Goal: Connect with others: Connect with others

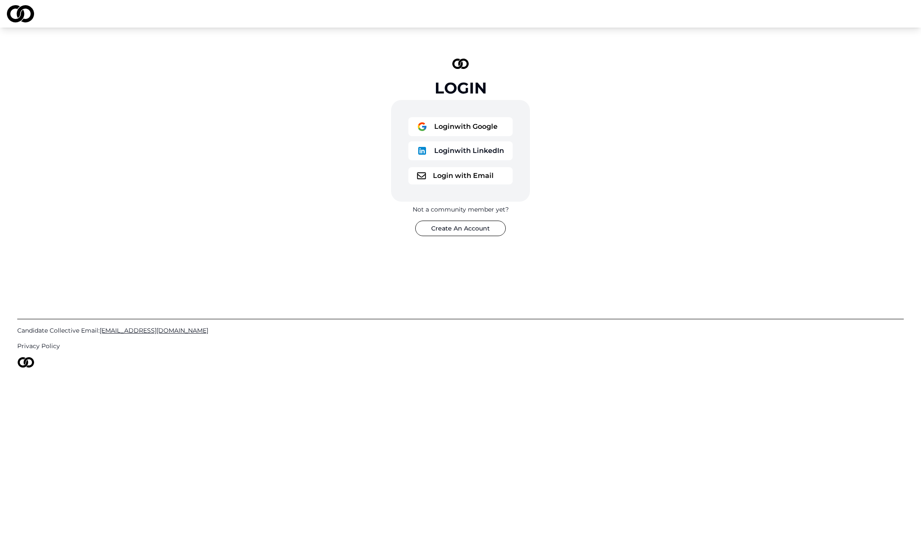
click at [436, 127] on button "Login with Google" at bounding box center [460, 126] width 104 height 19
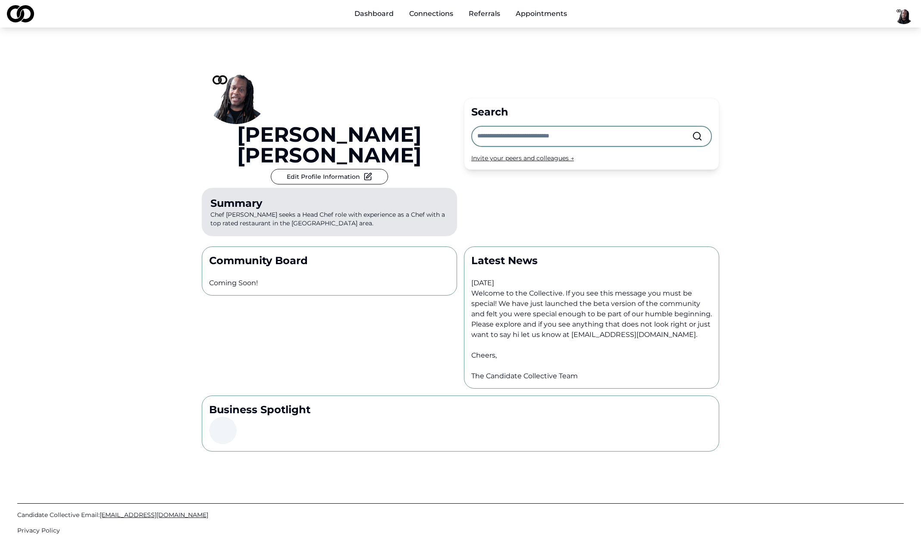
click at [513, 127] on input "text" at bounding box center [584, 136] width 215 height 19
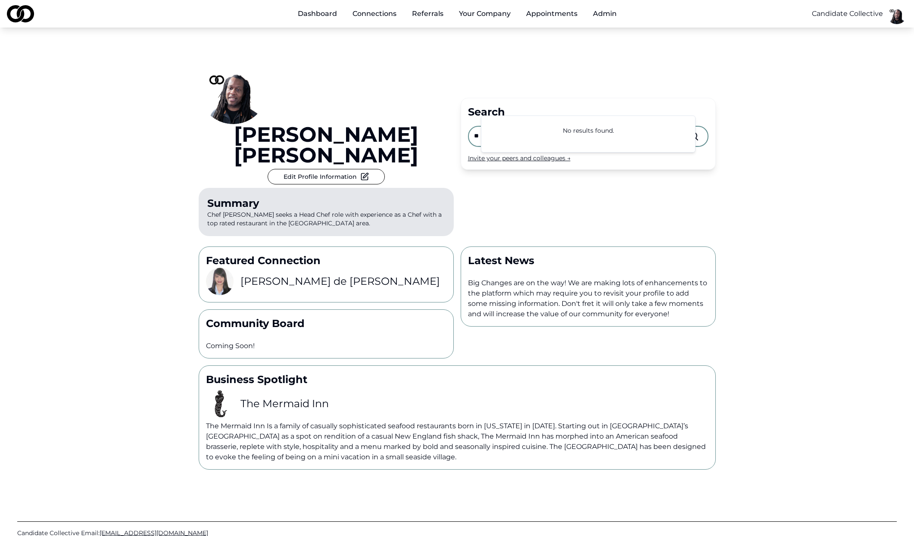
type input "*"
type input "*****"
click at [528, 160] on link "Joe Rao" at bounding box center [551, 152] width 128 height 17
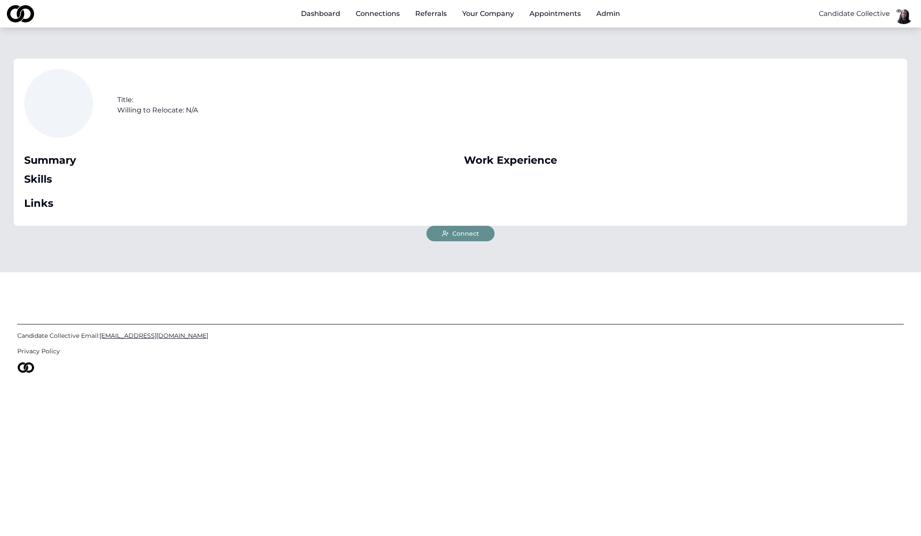
click at [620, 16] on button "Admin" at bounding box center [607, 13] width 37 height 17
click at [607, 15] on button "Admin" at bounding box center [607, 13] width 37 height 17
click at [625, 62] on link "Invite Members" at bounding box center [641, 61] width 103 height 14
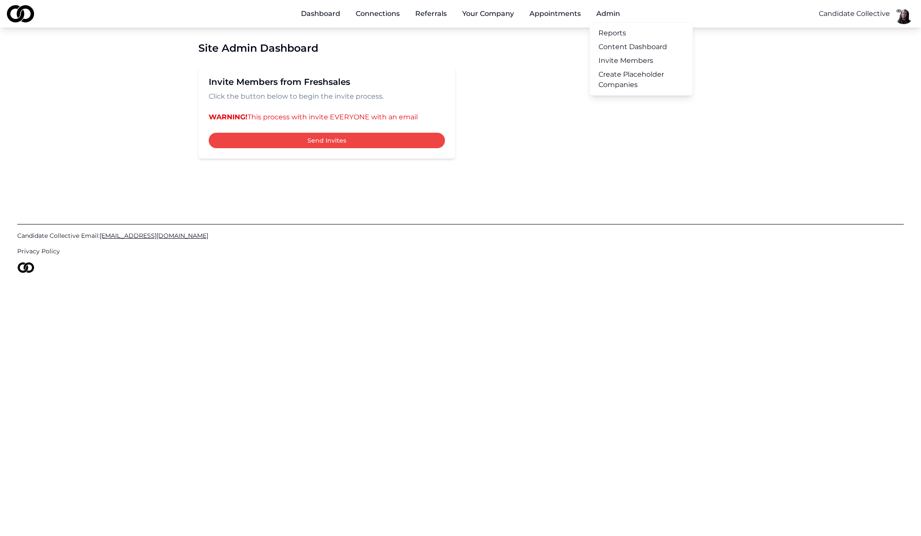
click at [606, 16] on button "Admin" at bounding box center [607, 13] width 37 height 17
click at [620, 33] on link "Reports" at bounding box center [641, 33] width 103 height 14
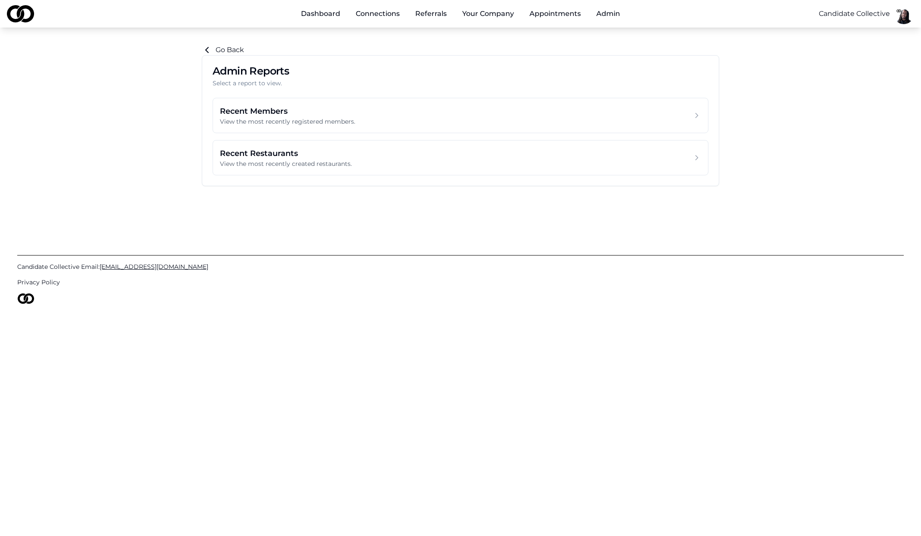
click at [382, 116] on div "Recent Members View the most recently registered members." at bounding box center [460, 115] width 481 height 21
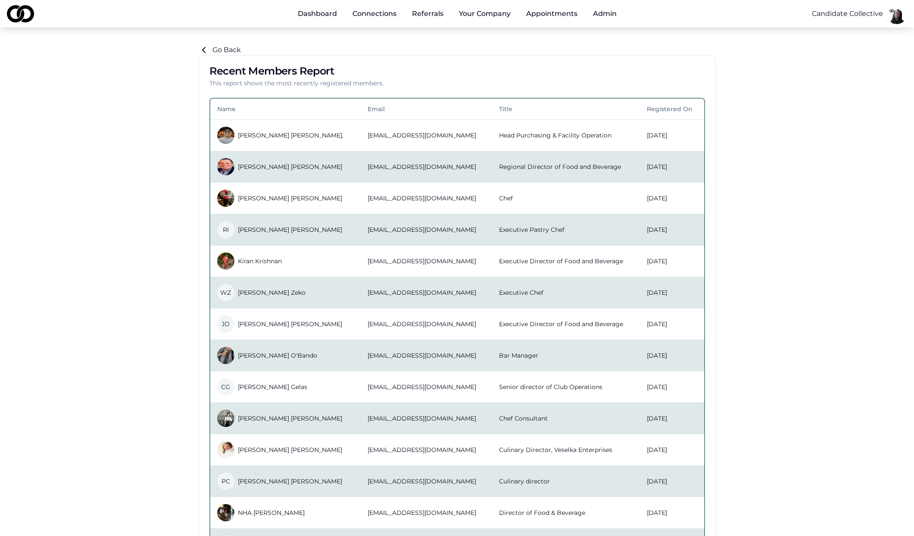
scroll to position [302, 0]
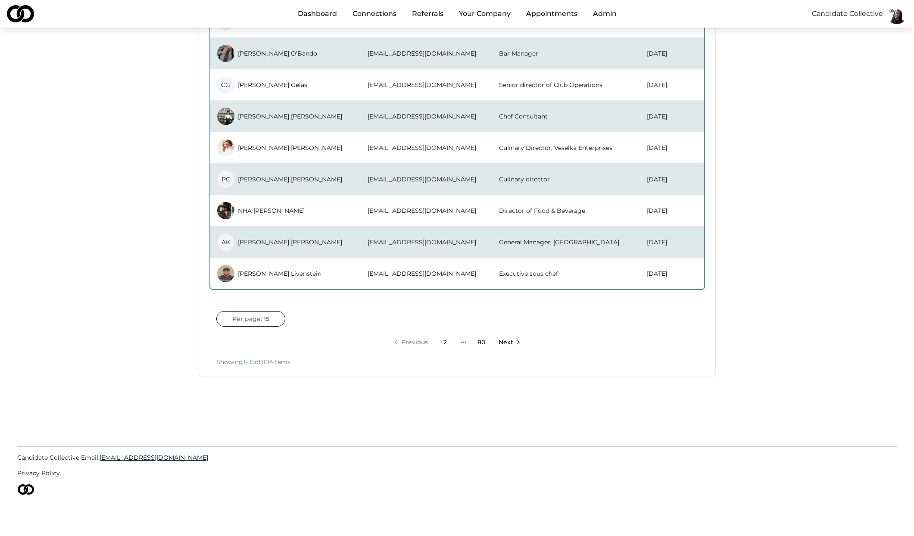
click at [484, 340] on link "80" at bounding box center [481, 342] width 17 height 17
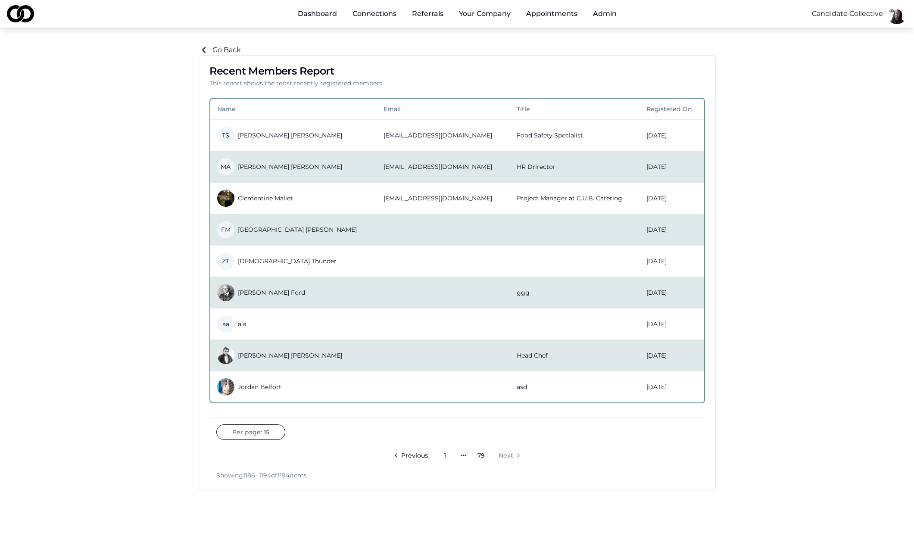
click at [440, 450] on link "1" at bounding box center [445, 455] width 17 height 17
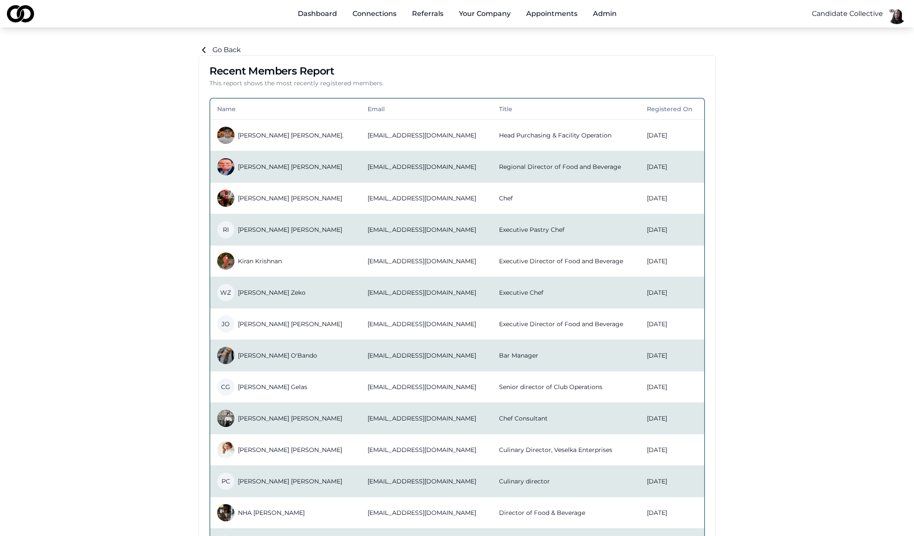
click at [137, 251] on main "Go Back Recent Members Report This report shows the most recently registered me…" at bounding box center [457, 362] width 914 height 634
click at [604, 31] on link "Reports" at bounding box center [638, 33] width 103 height 14
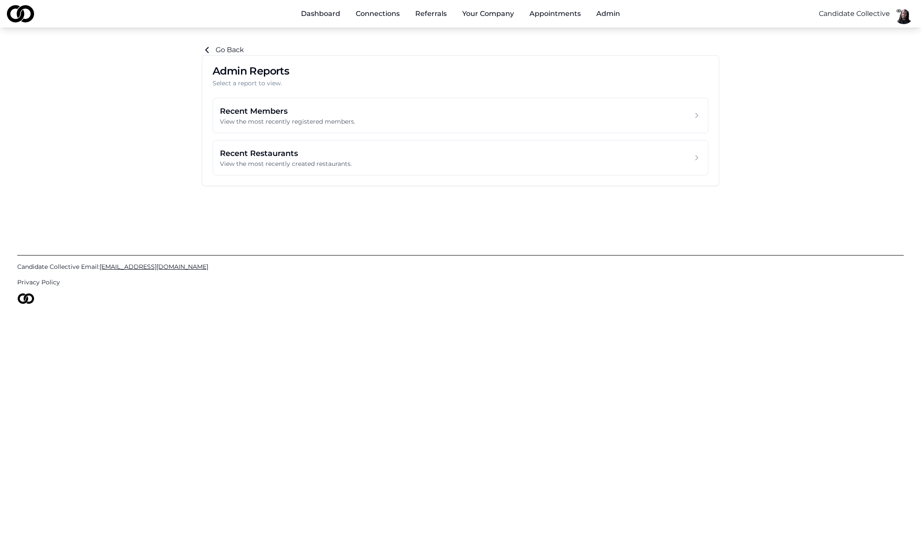
click at [295, 155] on h3 "Recent Restaurants" at bounding box center [286, 153] width 132 height 12
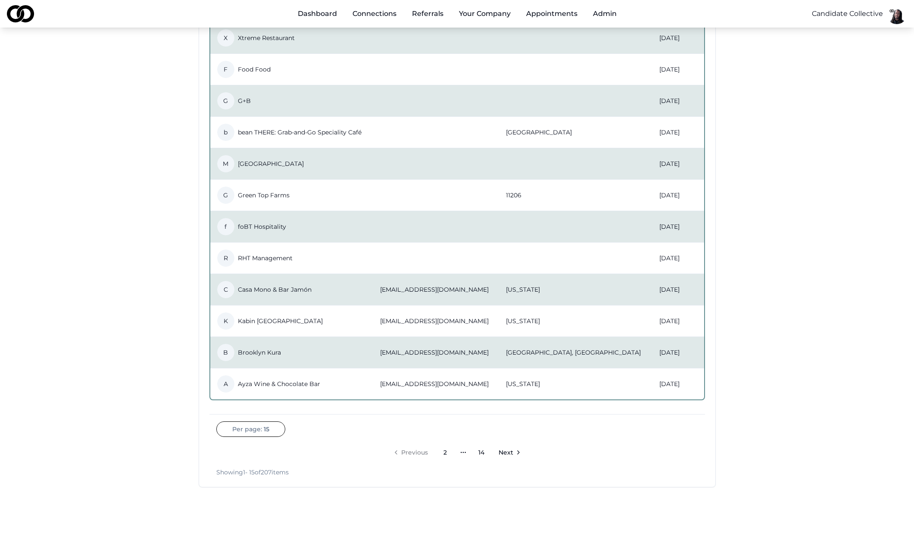
scroll to position [302, 0]
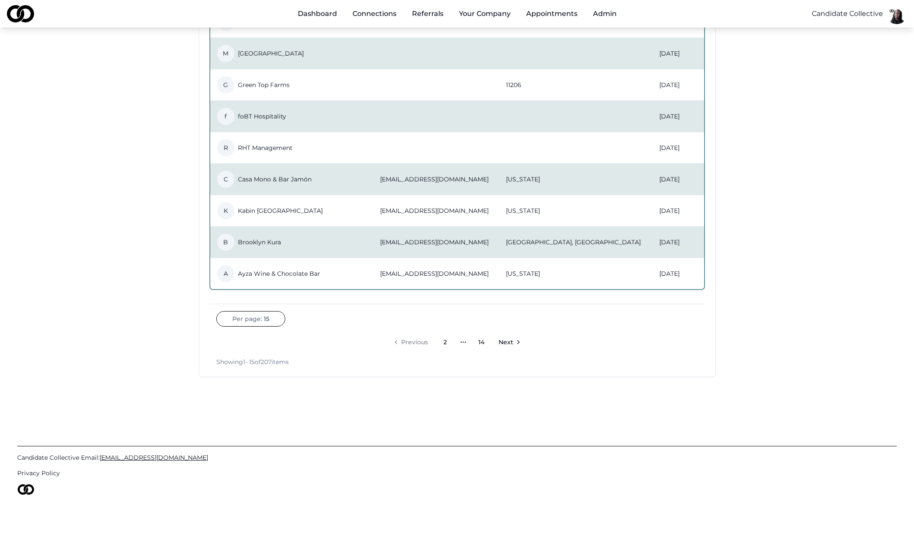
click at [506, 340] on span "Next" at bounding box center [506, 342] width 15 height 9
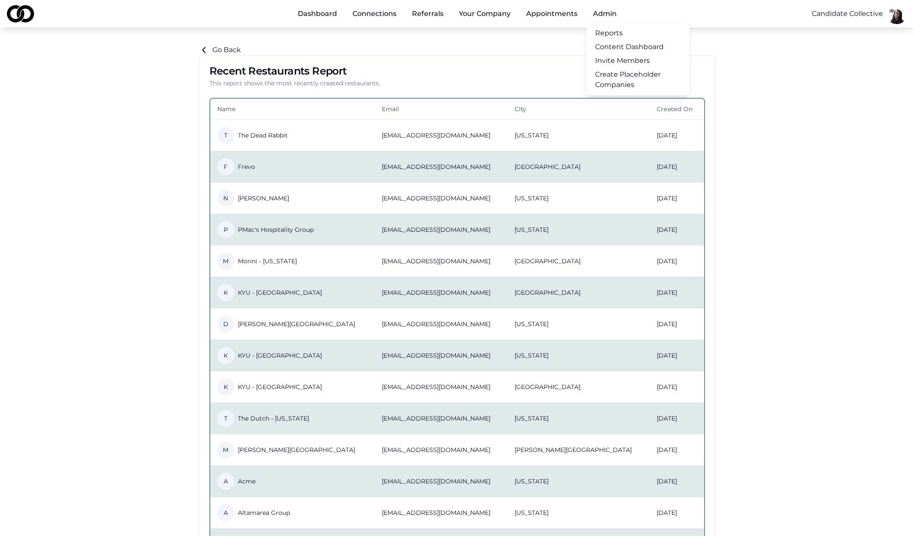
click at [607, 16] on button "Admin" at bounding box center [604, 13] width 37 height 17
click at [452, 53] on div "Go Back" at bounding box center [457, 50] width 517 height 10
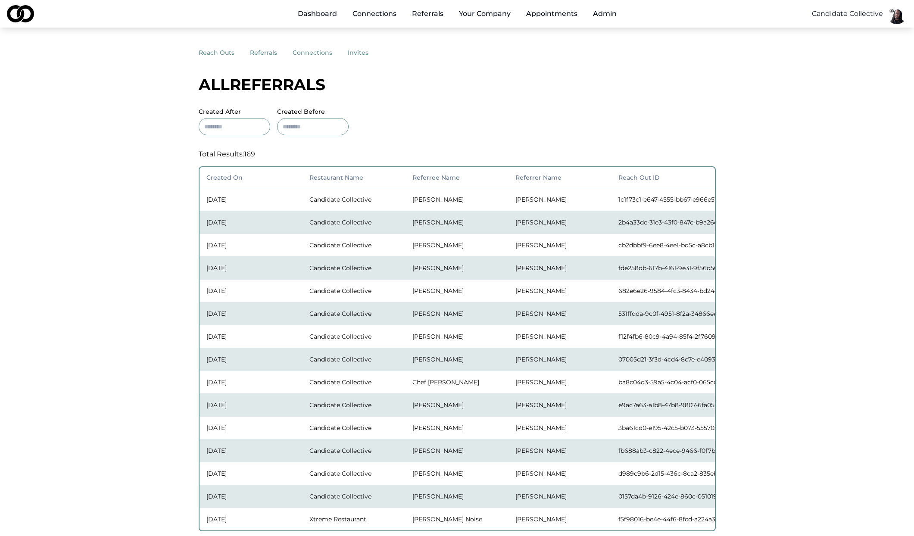
click at [357, 53] on button "invites" at bounding box center [366, 53] width 36 height 16
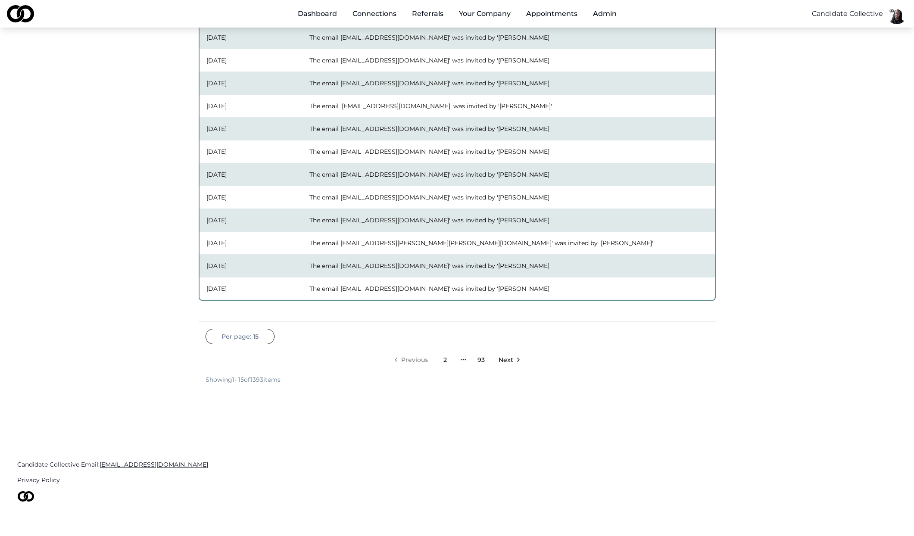
scroll to position [237, 0]
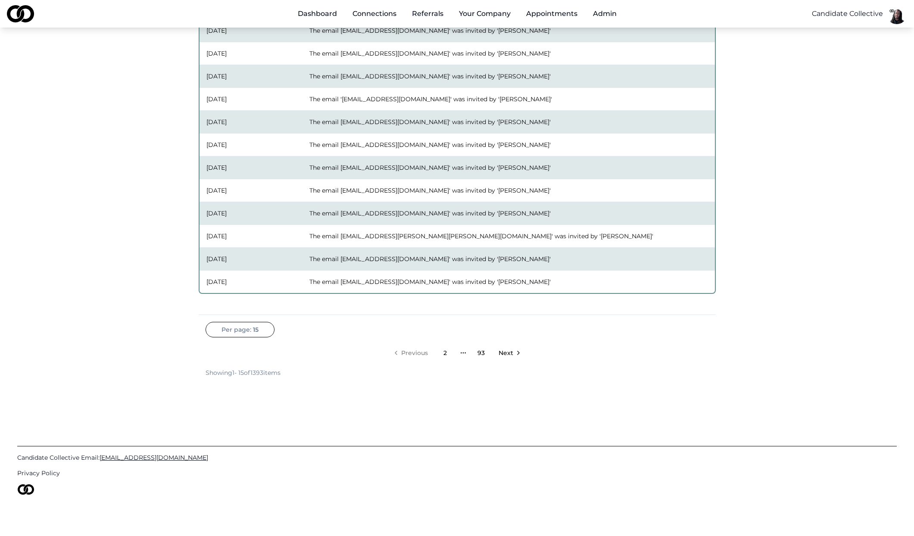
click at [506, 352] on span "Next" at bounding box center [506, 353] width 15 height 9
click at [256, 299] on html "Dashboard Connections Referrals Your Company Appointments Admin Candidate Colle…" at bounding box center [457, 31] width 914 height 536
click at [232, 378] on div "50" at bounding box center [233, 376] width 51 height 14
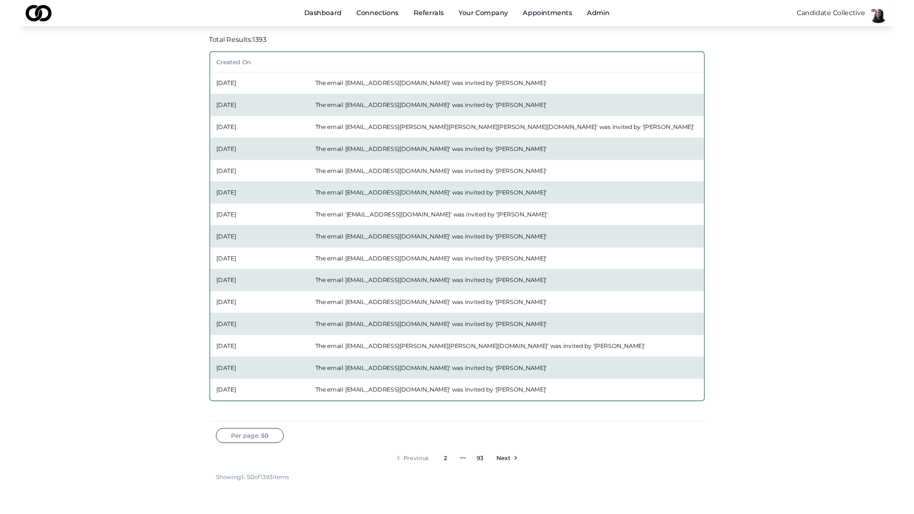
scroll to position [0, 0]
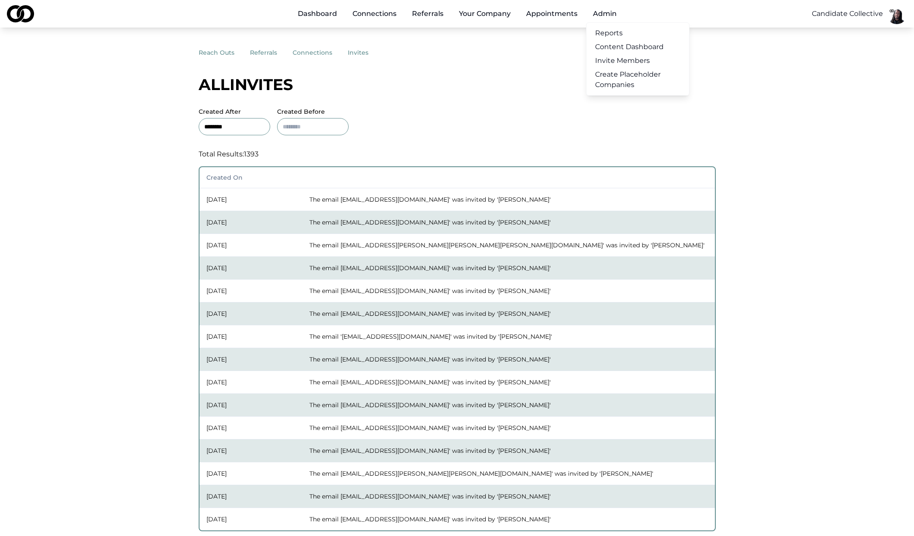
click at [600, 34] on link "Reports" at bounding box center [638, 33] width 103 height 14
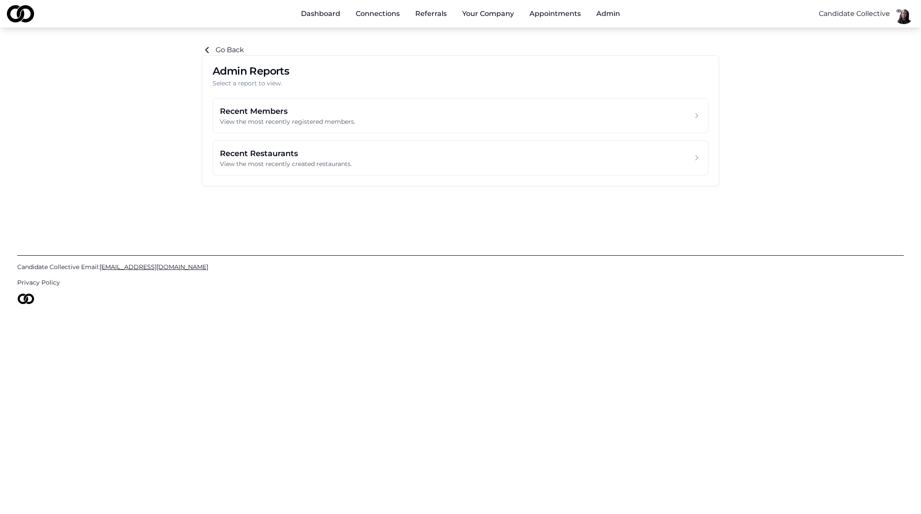
click at [355, 123] on div "Recent Members View the most recently registered members." at bounding box center [460, 115] width 481 height 21
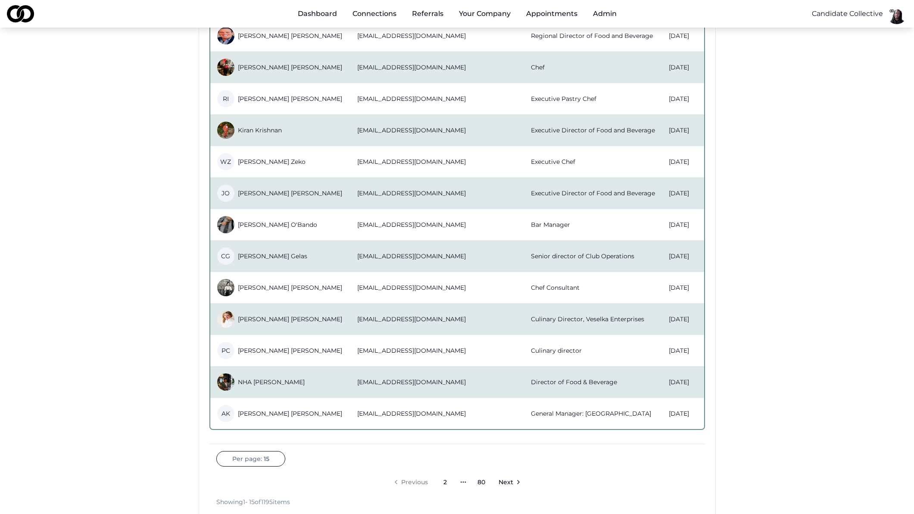
scroll to position [208, 0]
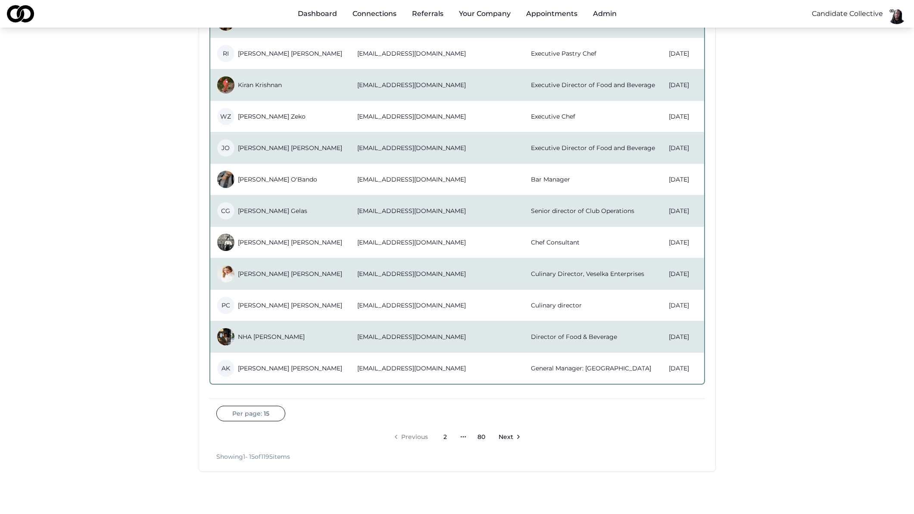
click at [442, 436] on link "2" at bounding box center [445, 436] width 17 height 17
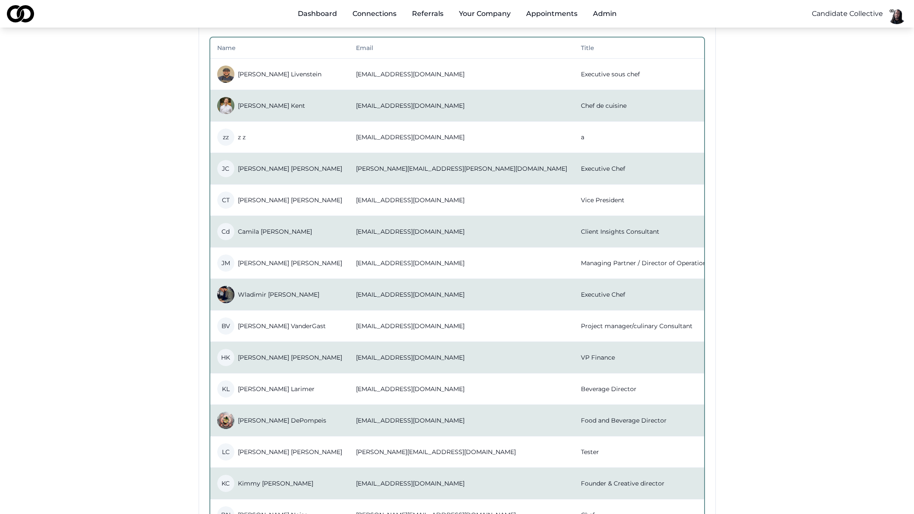
scroll to position [62, 0]
click at [625, 62] on link "Invite Members" at bounding box center [638, 61] width 103 height 14
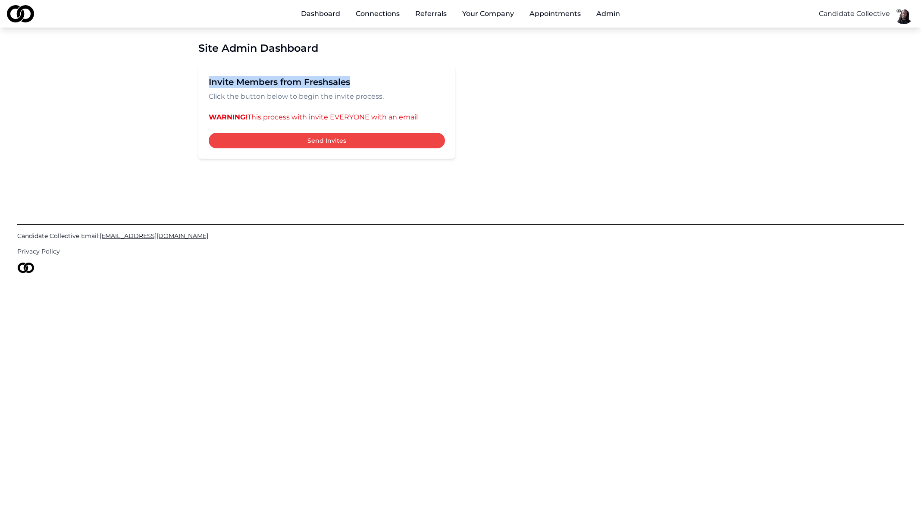
drag, startPoint x: 206, startPoint y: 81, endPoint x: 350, endPoint y: 84, distance: 143.1
click at [350, 84] on div "Invite Members from Freshsales Click the button below to begin the invite proce…" at bounding box center [326, 112] width 257 height 93
click at [393, 85] on h2 "Invite Members from Freshsales" at bounding box center [327, 82] width 236 height 12
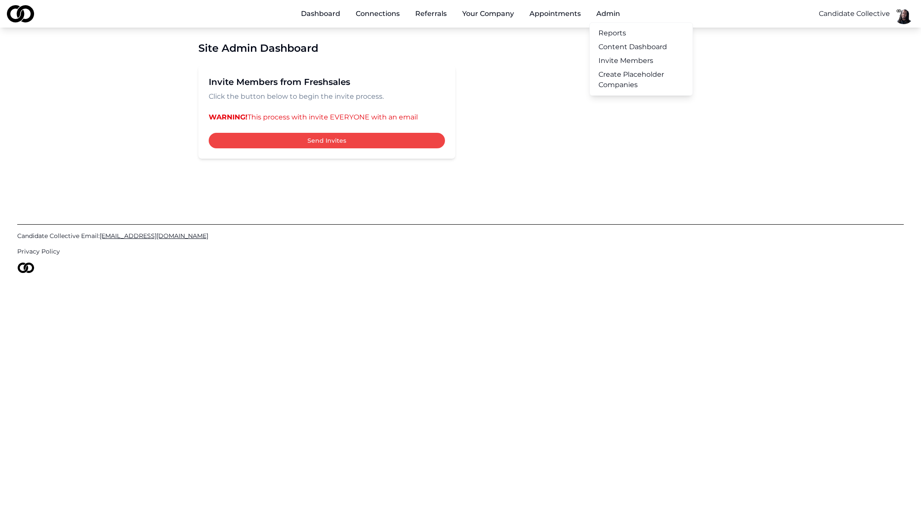
click at [614, 34] on link "Reports" at bounding box center [641, 33] width 103 height 14
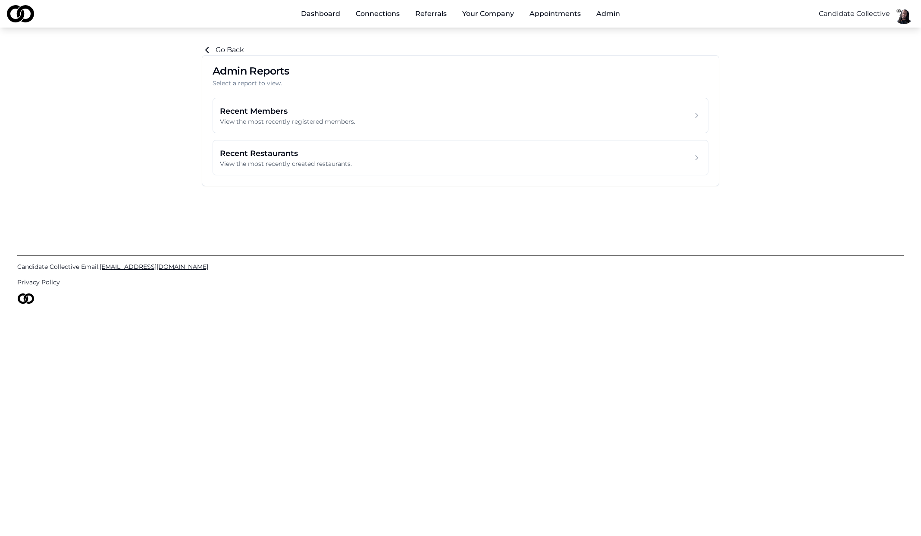
click at [332, 12] on link "Dashboard" at bounding box center [320, 13] width 53 height 17
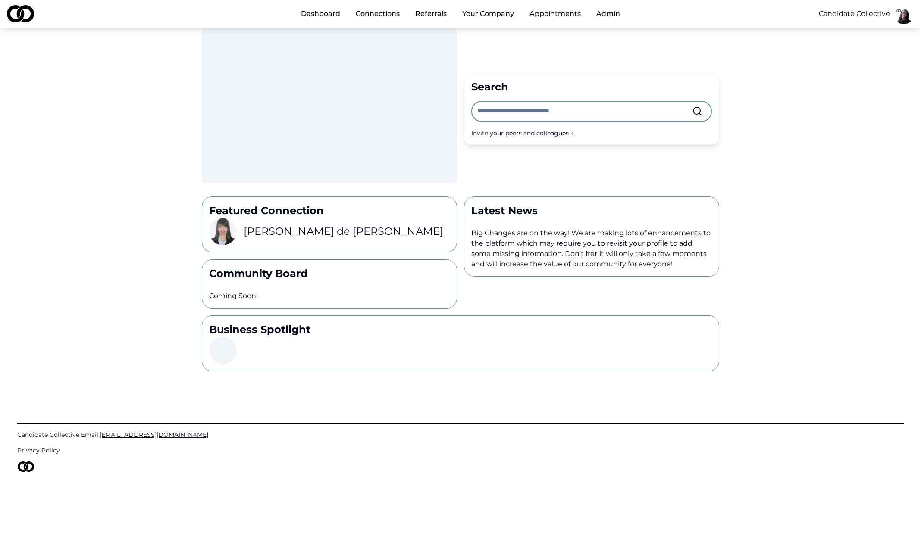
click at [558, 114] on input "text" at bounding box center [584, 111] width 215 height 19
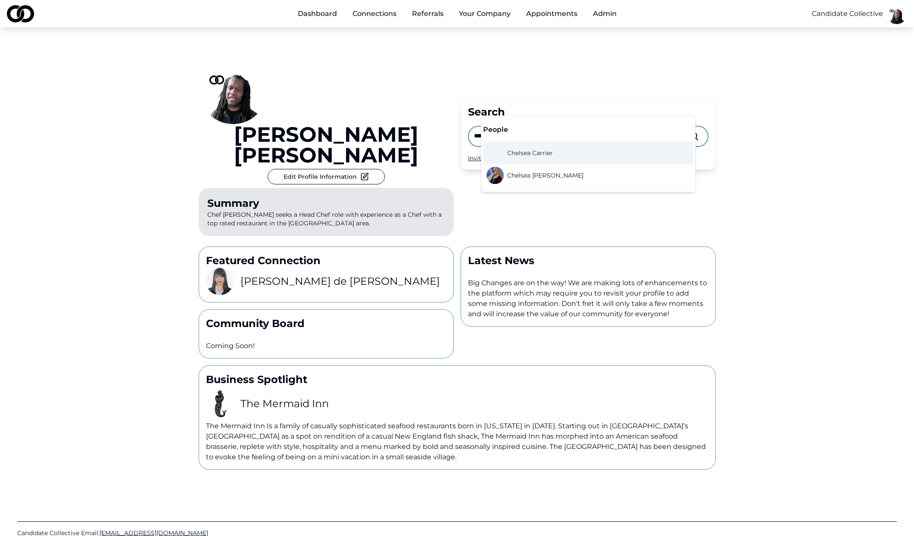
type input "******"
click at [548, 154] on span "Chelsea Carrier" at bounding box center [530, 153] width 46 height 9
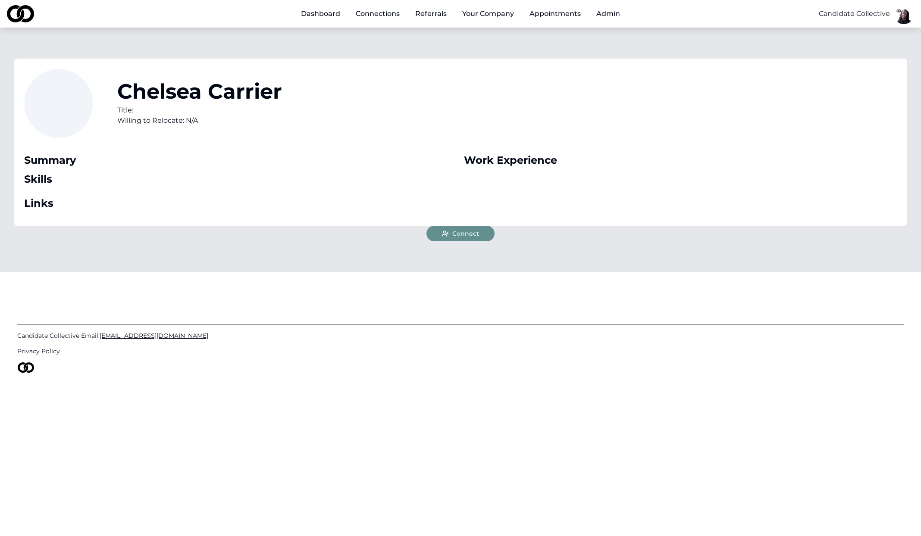
click at [328, 16] on link "Dashboard" at bounding box center [320, 13] width 53 height 17
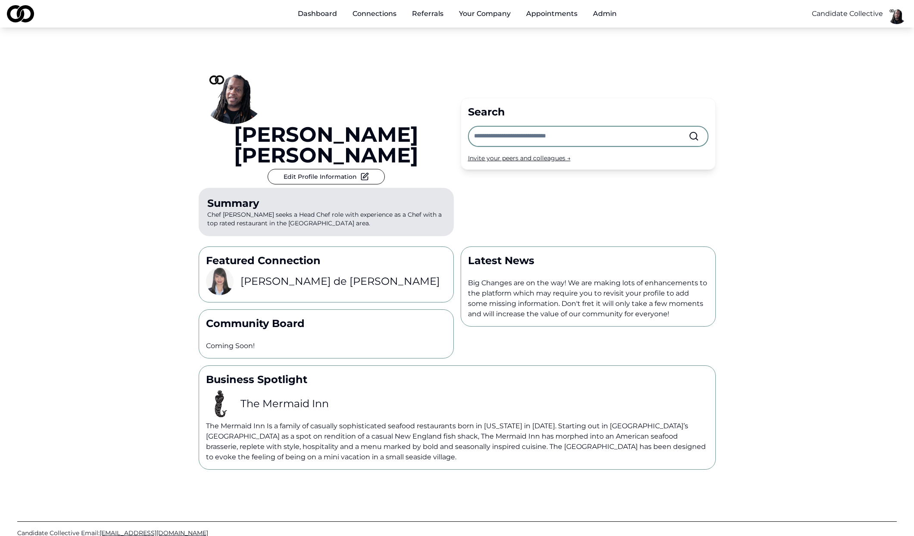
click at [598, 127] on input "text" at bounding box center [581, 136] width 215 height 19
click at [812, 172] on div "Basim Newby Edit Profile Information Summary Chef Basim Newby seeks a Head Chef…" at bounding box center [457, 249] width 914 height 442
click at [123, 206] on div "Basim Newby Edit Profile Information Summary Chef Basim Newby seeks a Head Chef…" at bounding box center [457, 249] width 914 height 442
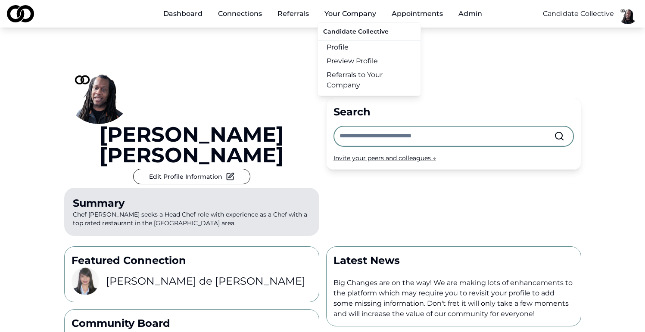
click at [346, 83] on link "Referrals to Your Company" at bounding box center [369, 80] width 103 height 24
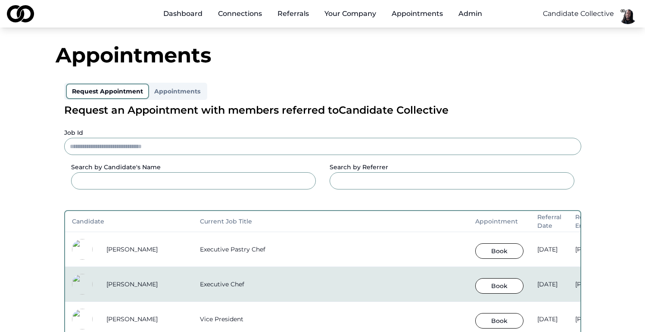
click at [183, 12] on link "Dashboard" at bounding box center [182, 13] width 53 height 17
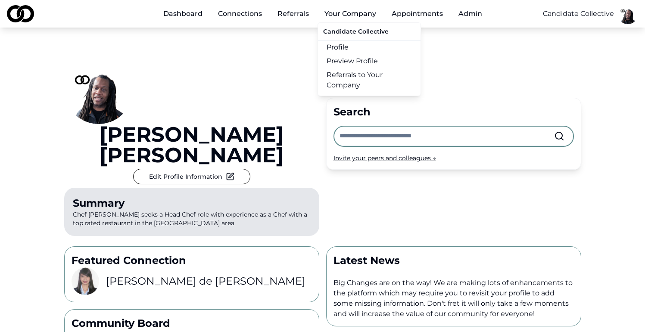
click at [350, 80] on link "Referrals to Your Company" at bounding box center [369, 80] width 103 height 24
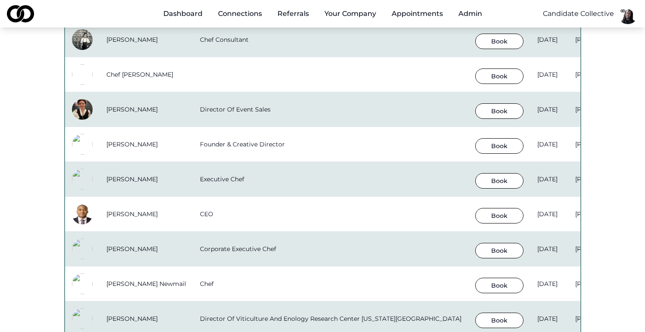
scroll to position [779, 0]
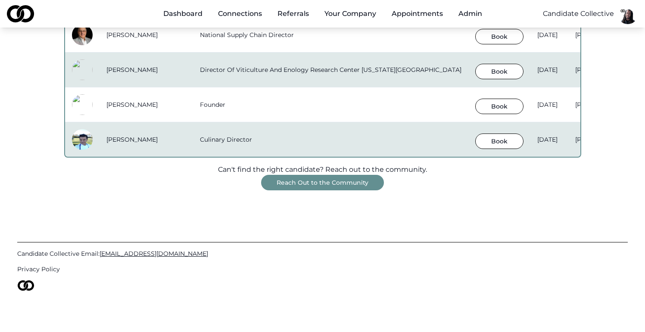
click at [303, 184] on button "Reach Out to the Community" at bounding box center [322, 183] width 123 height 16
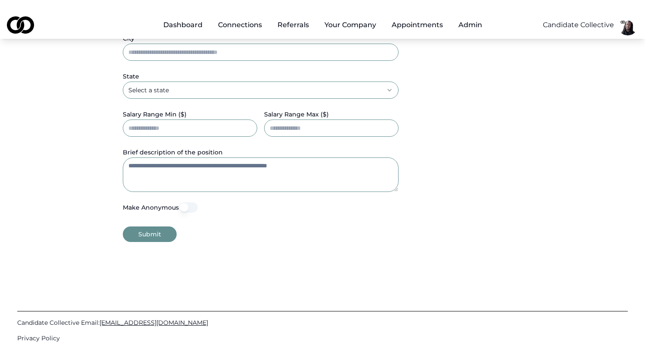
scroll to position [25, 0]
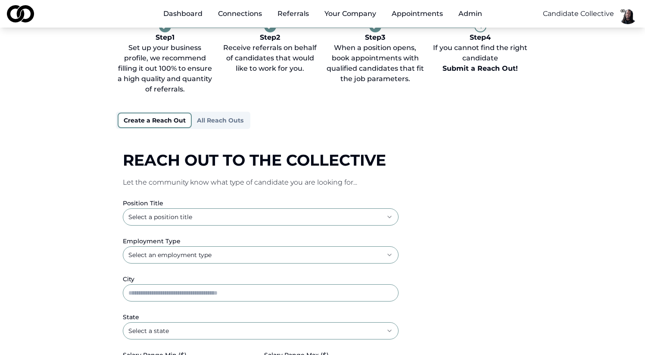
click at [190, 16] on link "Dashboard" at bounding box center [182, 13] width 53 height 17
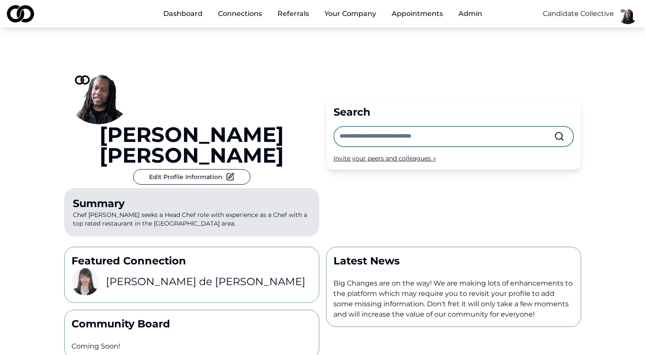
scroll to position [95, 0]
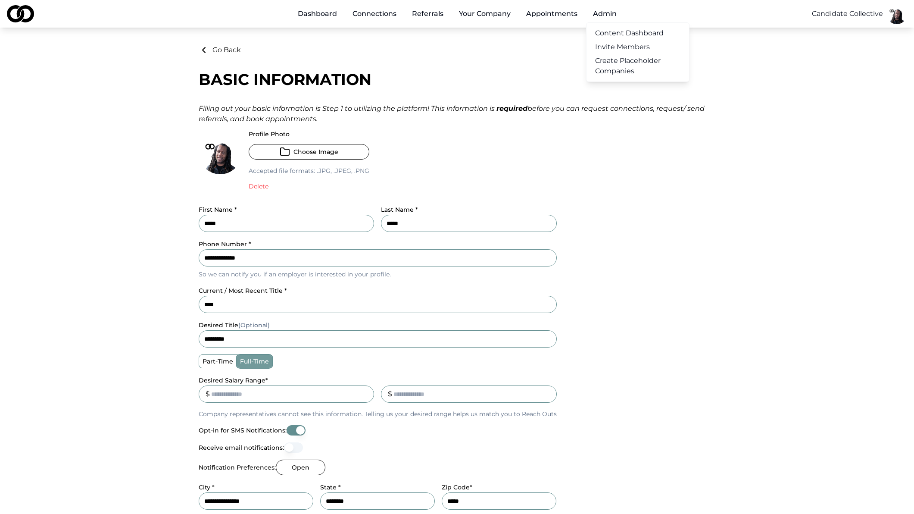
scroll to position [56, 0]
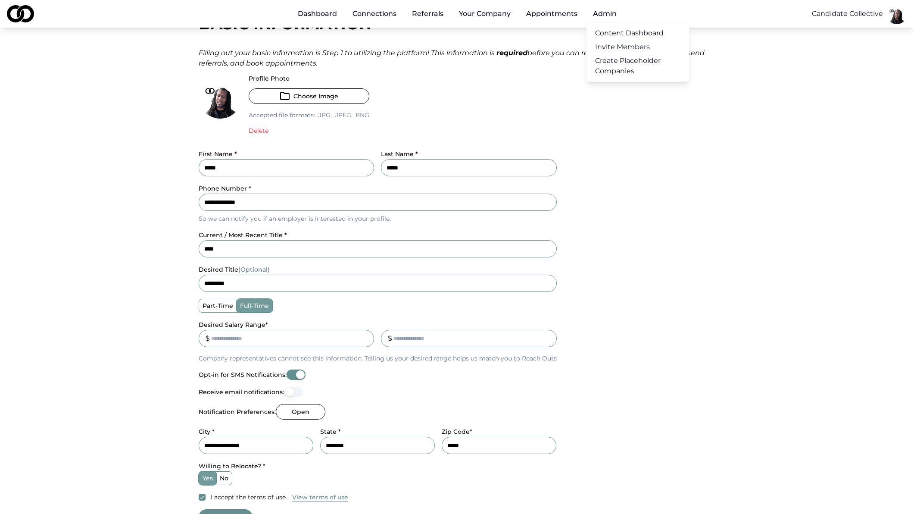
click at [604, 35] on link "Content Dashboard" at bounding box center [638, 33] width 103 height 14
